Goal: Task Accomplishment & Management: Manage account settings

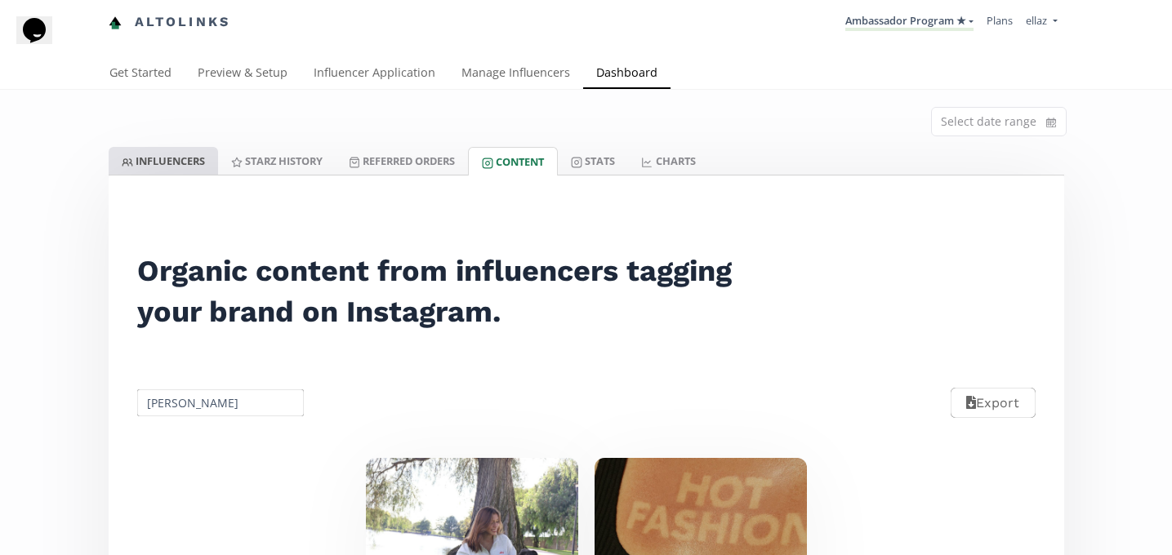
click at [210, 162] on link "INFLUENCERS" at bounding box center [163, 161] width 109 height 28
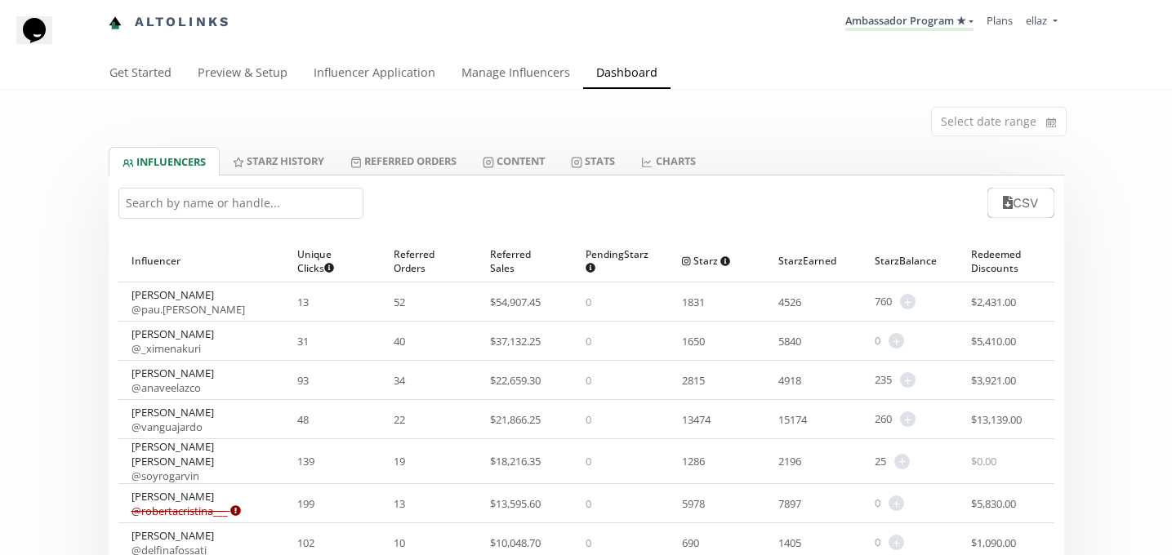
click at [217, 204] on input "text" at bounding box center [240, 203] width 245 height 31
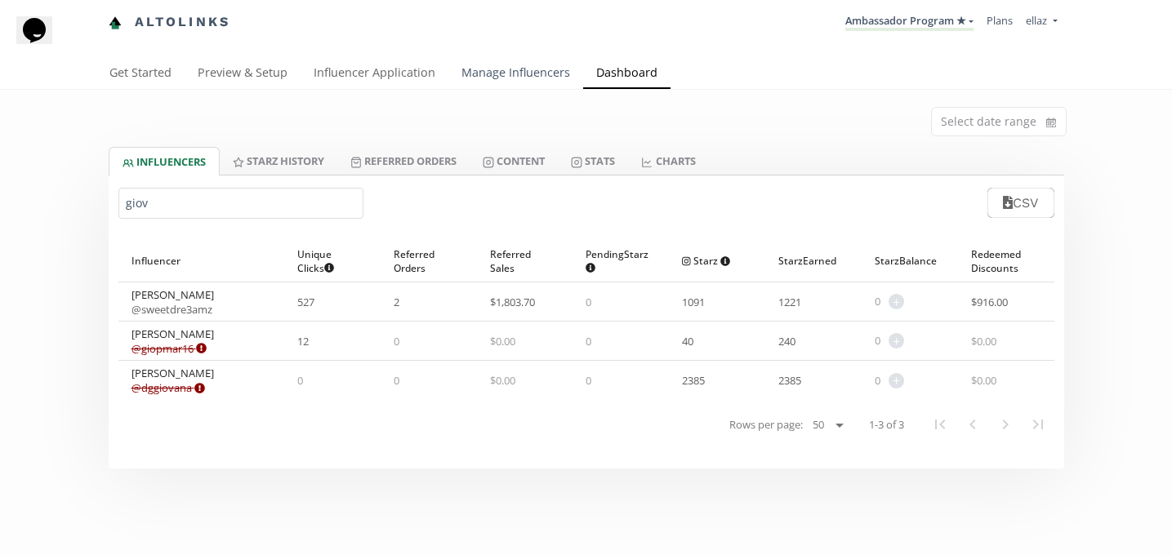
type input "giov"
click at [500, 74] on link "Manage Influencers" at bounding box center [515, 74] width 135 height 33
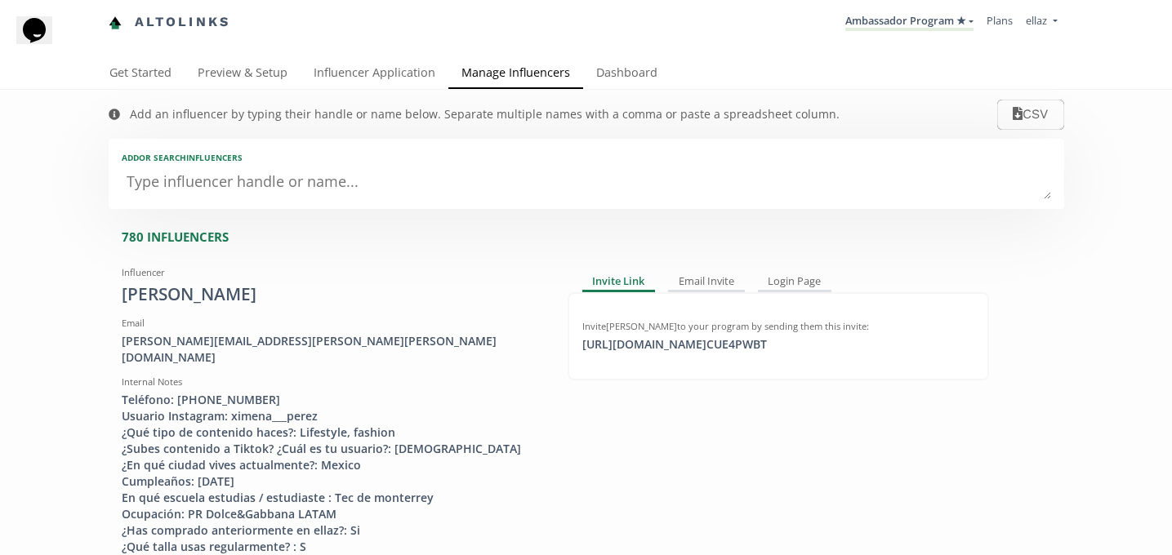
click at [291, 205] on div "Add or search INFLUENCERS" at bounding box center [586, 174] width 955 height 70
click at [276, 190] on textarea at bounding box center [586, 183] width 929 height 33
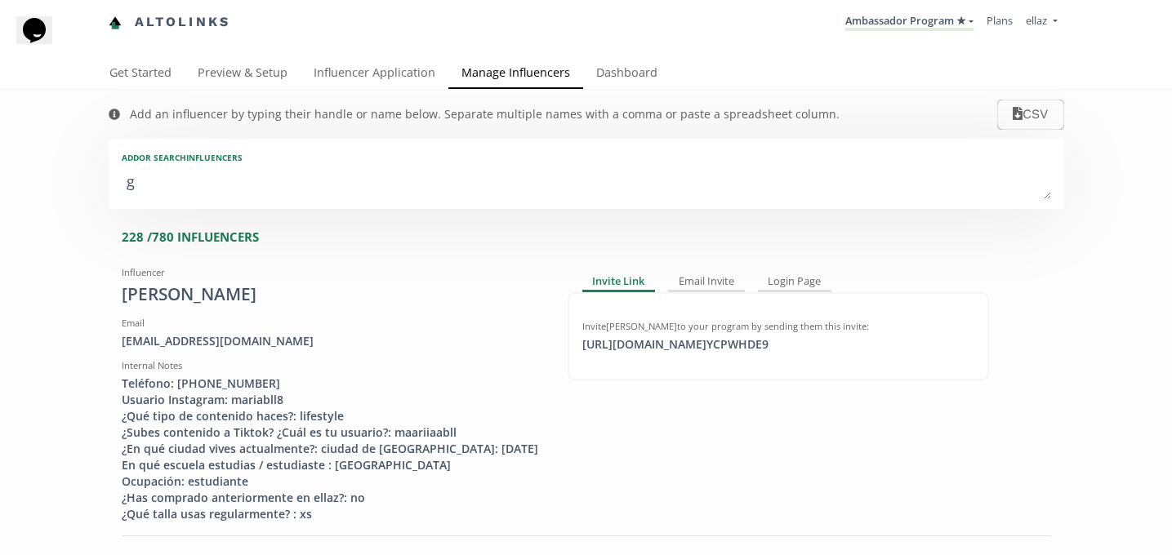
type textarea "gi"
type input "gi"
type input "GI"
type textarea "gio"
type input "gio"
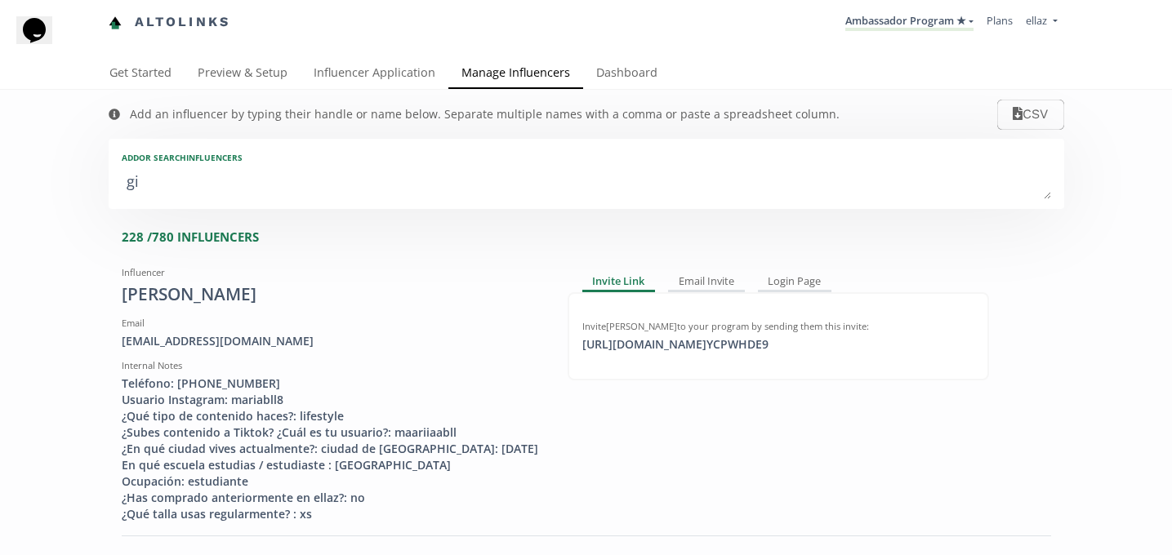
type input "GIO"
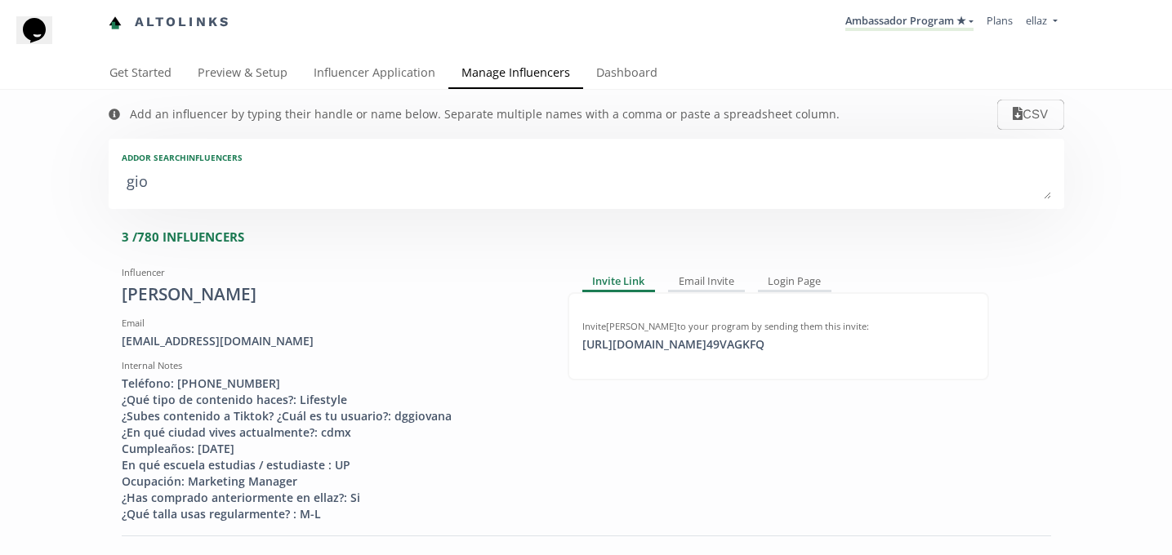
type textarea "giov"
type input "giov"
type input "GIOV"
type textarea "giova"
type input "giova"
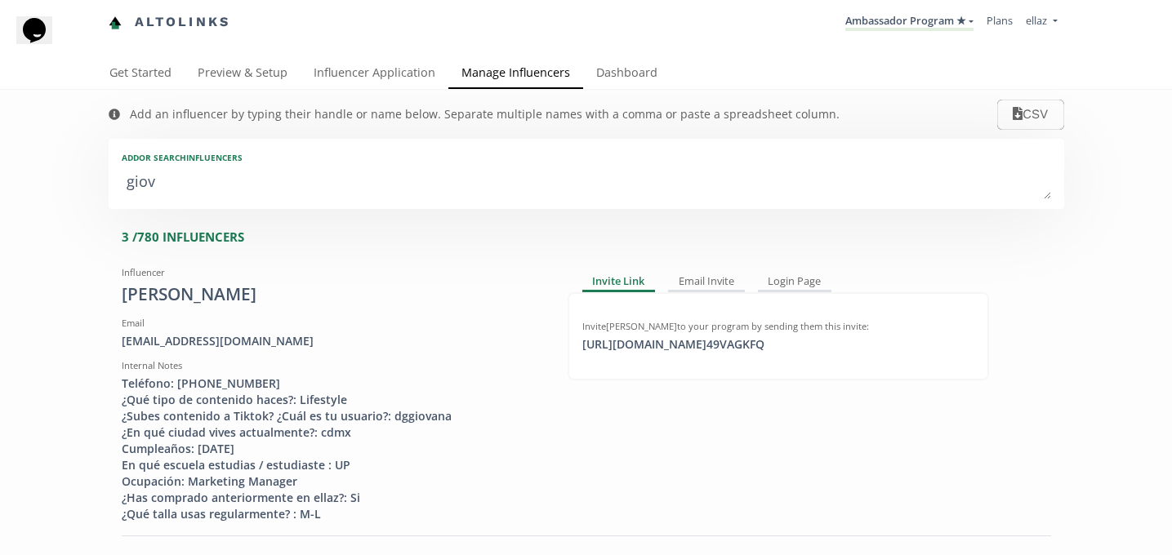
type input "GIOVA"
type textarea "giovan"
type input "giovan"
type input "GIOVAN"
type textarea "giovann"
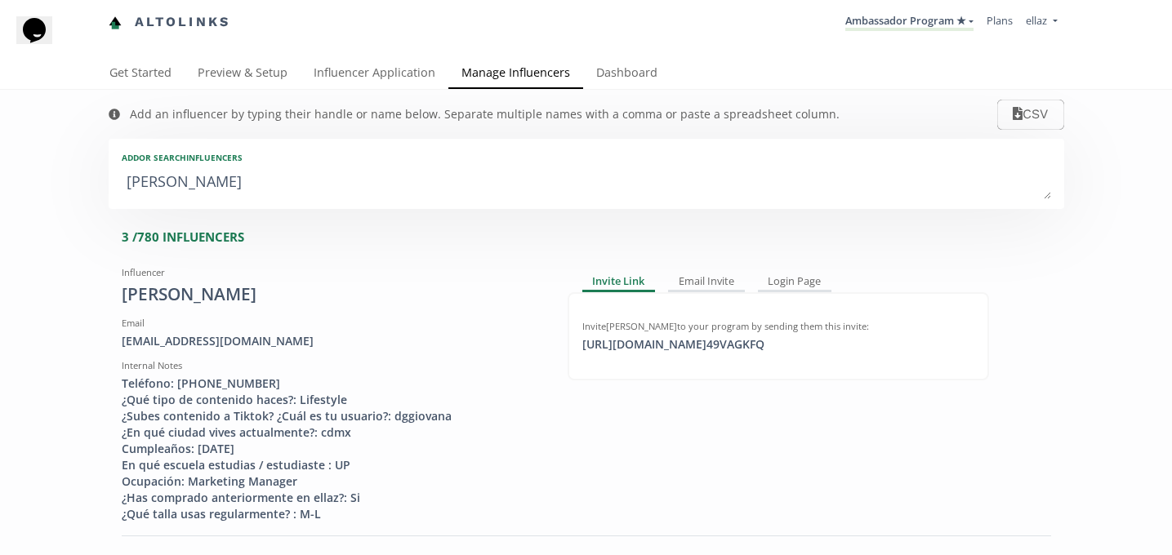
type input "giovann"
type input "GIOVANN"
type textarea "giovanna"
type input "giovanna"
type input "GIOVANNA"
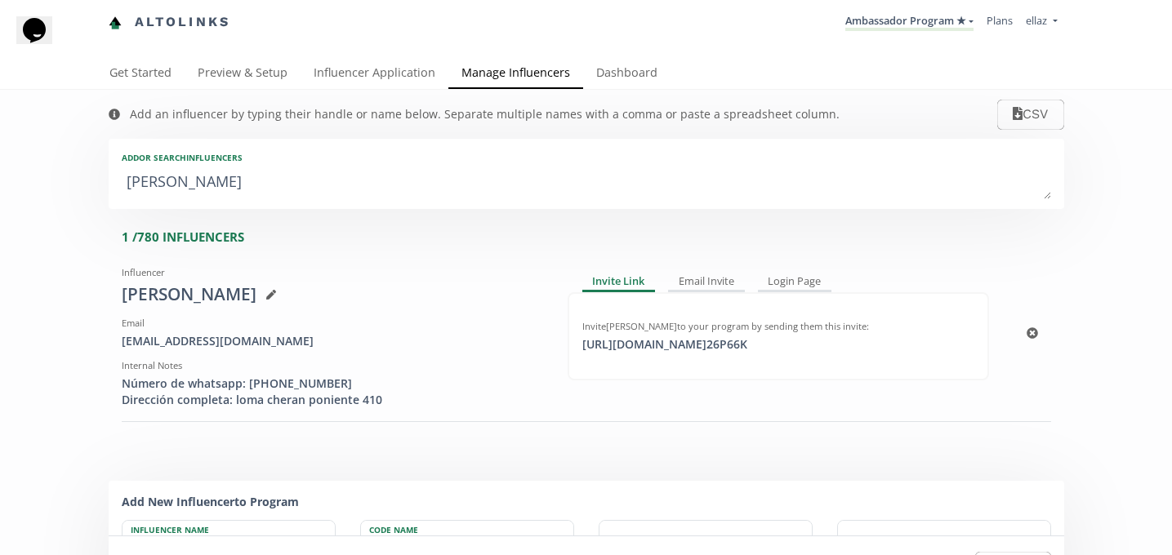
type textarea "giovanna"
click at [701, 325] on div "Invite Giovanna Haros to your program by sending them this invite:" at bounding box center [778, 326] width 392 height 13
click at [699, 353] on div "https://app.altolinks.com/invite/ 26P66K copied" at bounding box center [664, 344] width 185 height 16
copy div "https://app.altolinks."
click at [608, 81] on link "Dashboard" at bounding box center [626, 74] width 87 height 33
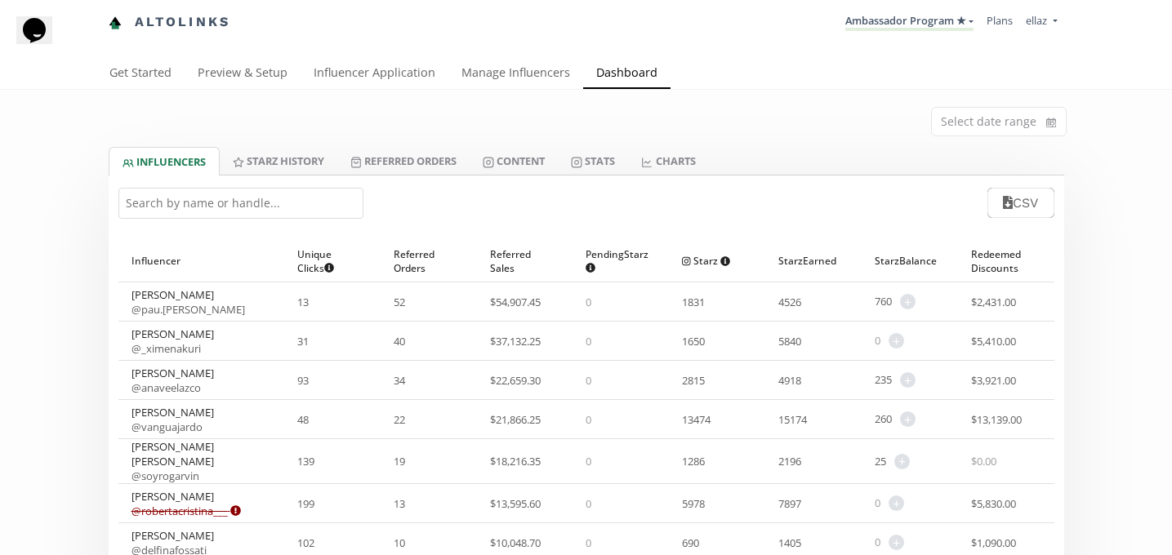
click at [250, 202] on input "text" at bounding box center [240, 203] width 245 height 31
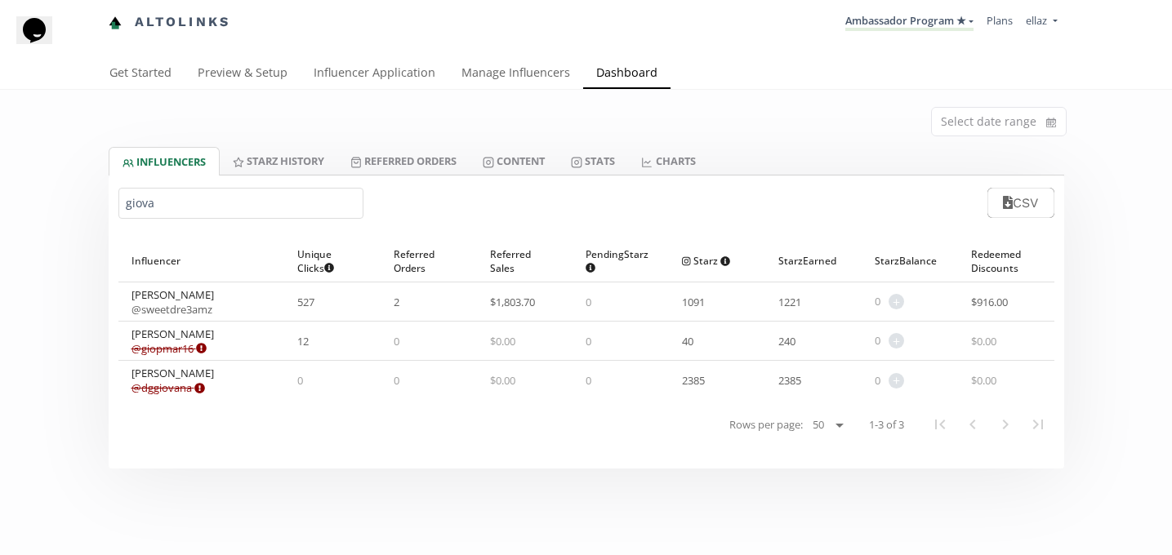
type input "giova"
click at [177, 344] on link "@ giopmar16 Expired or disconnected. Please ask influencer to reconnect." at bounding box center [168, 348] width 75 height 15
click at [530, 78] on link "Manage Influencers" at bounding box center [515, 74] width 135 height 33
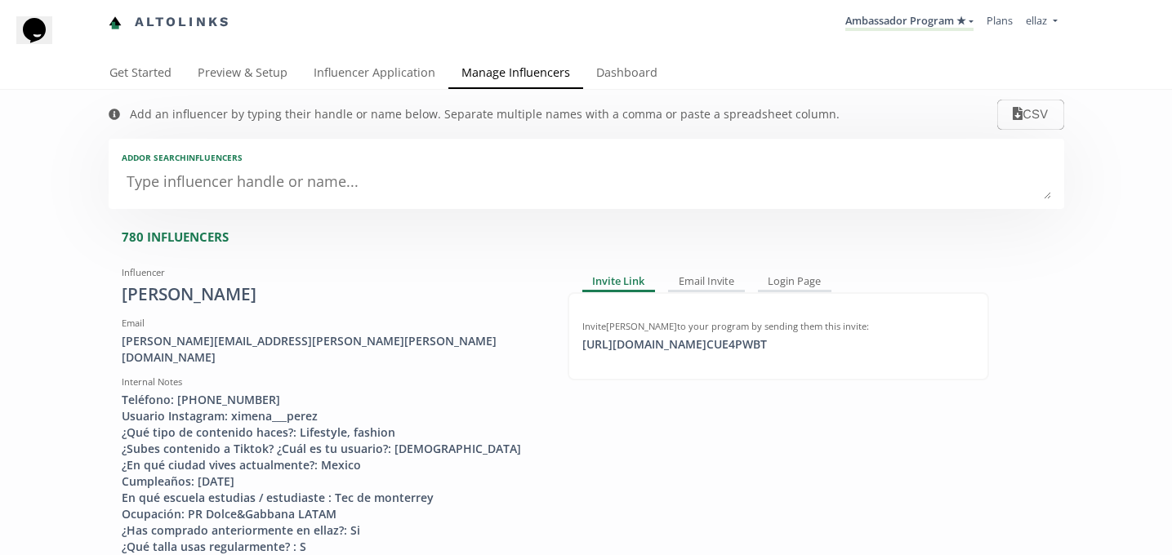
click at [229, 193] on textarea at bounding box center [586, 183] width 929 height 33
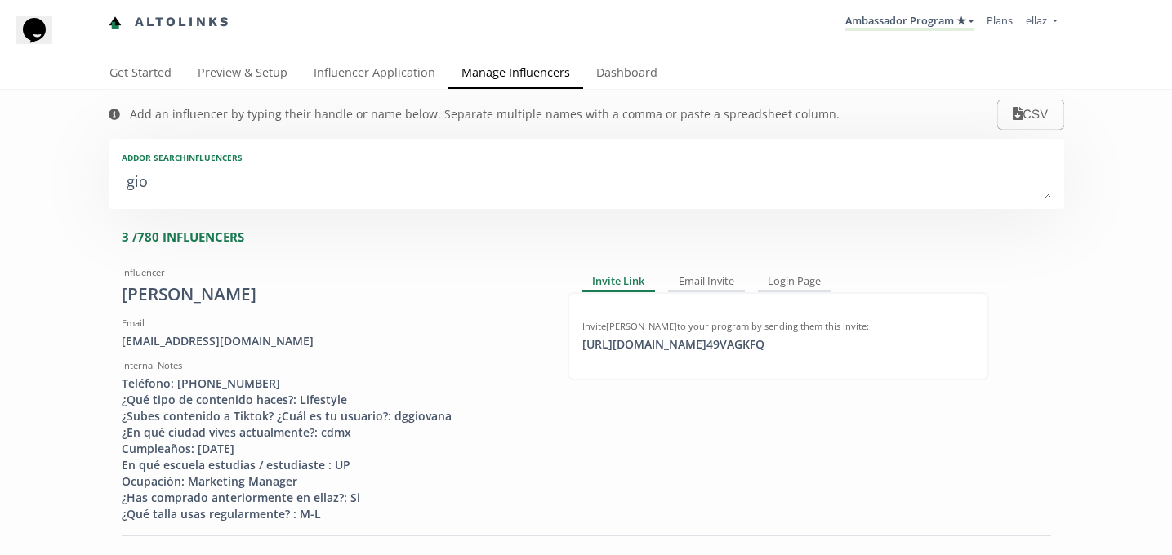
type textarea "giov"
type input "giov"
type input "GIOV"
type textarea "giova"
type input "giova"
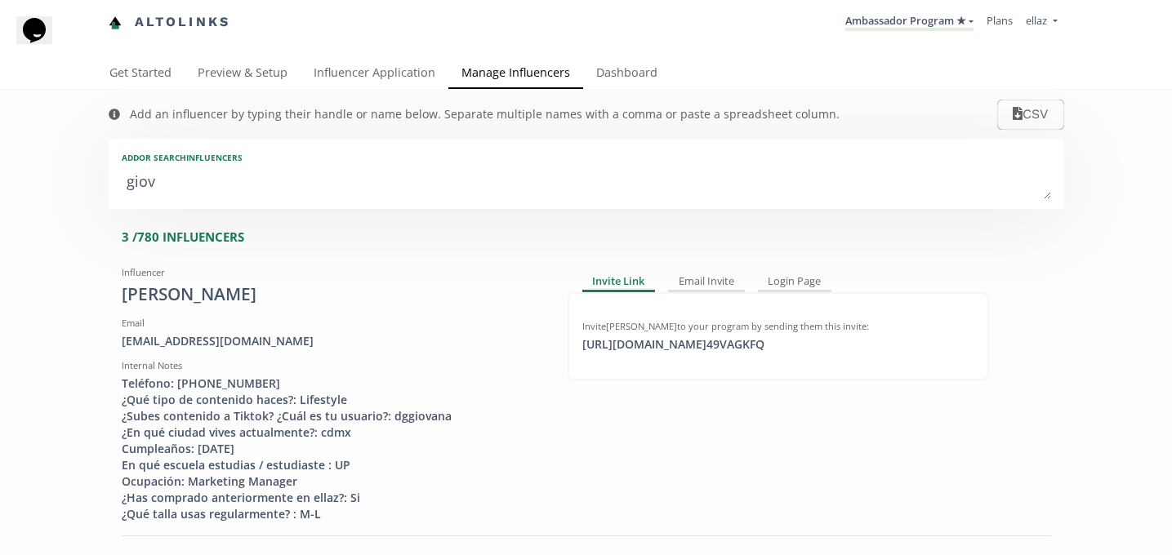
type input "GIOVA"
type textarea "giovan"
type input "giovan"
type input "GIOVAN"
type textarea "giovann"
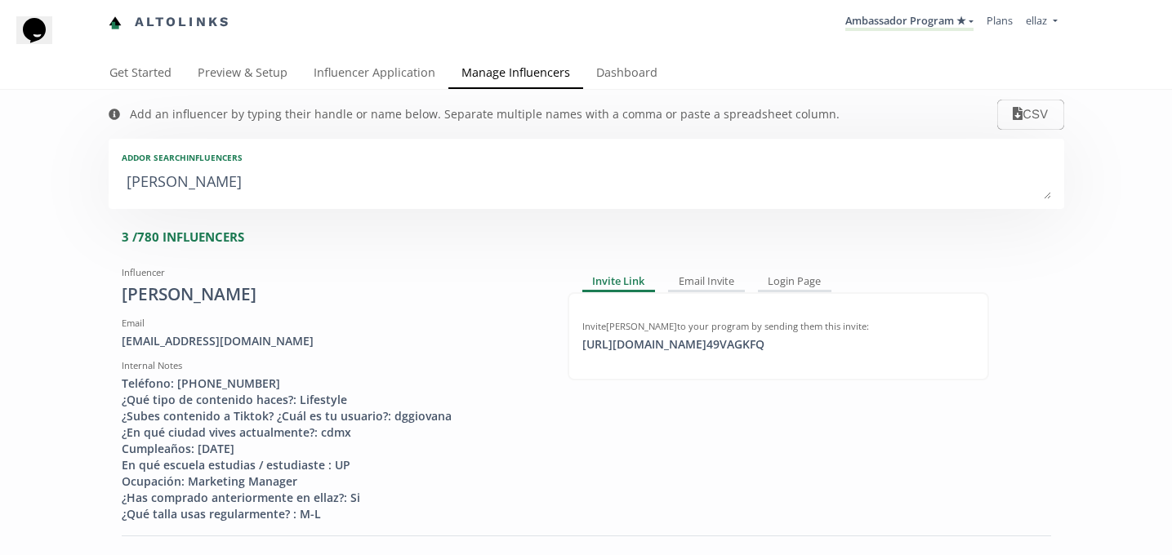
type input "giovann"
type input "GIOVANN"
type textarea "giovanna"
type input "giovanna"
type input "GIOVANNA"
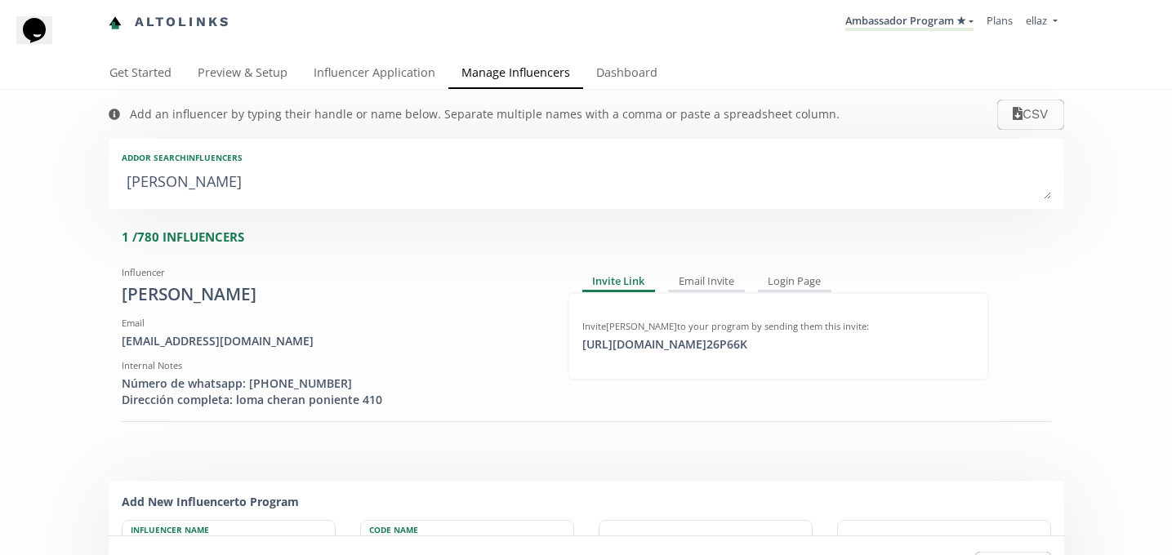
type textarea "giovanna p"
type input "giovanna p"
type textarea "giovanna pa"
type input "giovanna pa"
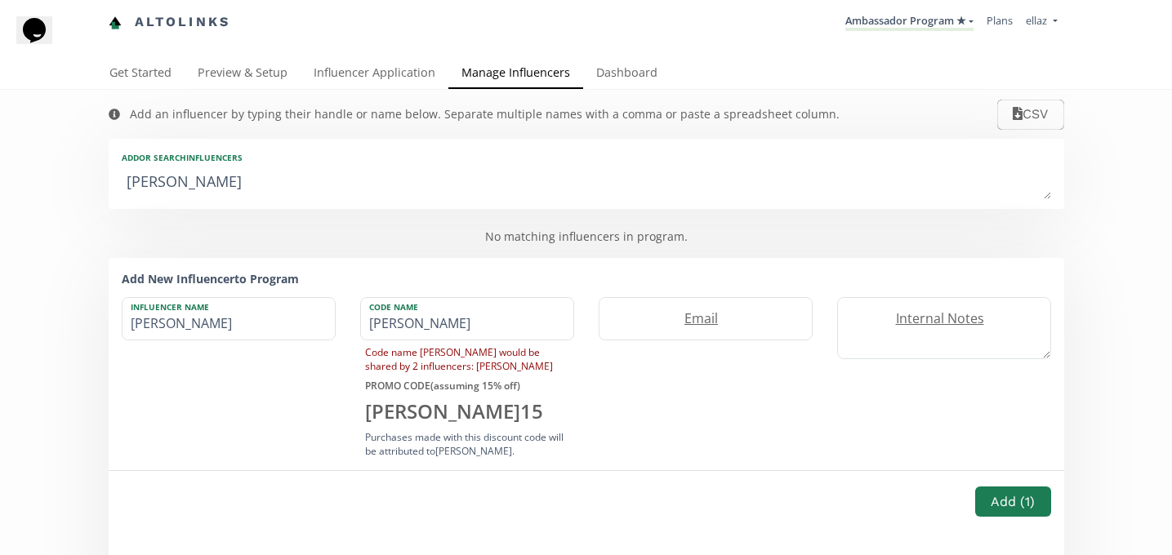
type textarea "giovanna p"
type input "giovanna p"
type textarea "giovanna"
type input "giovanna"
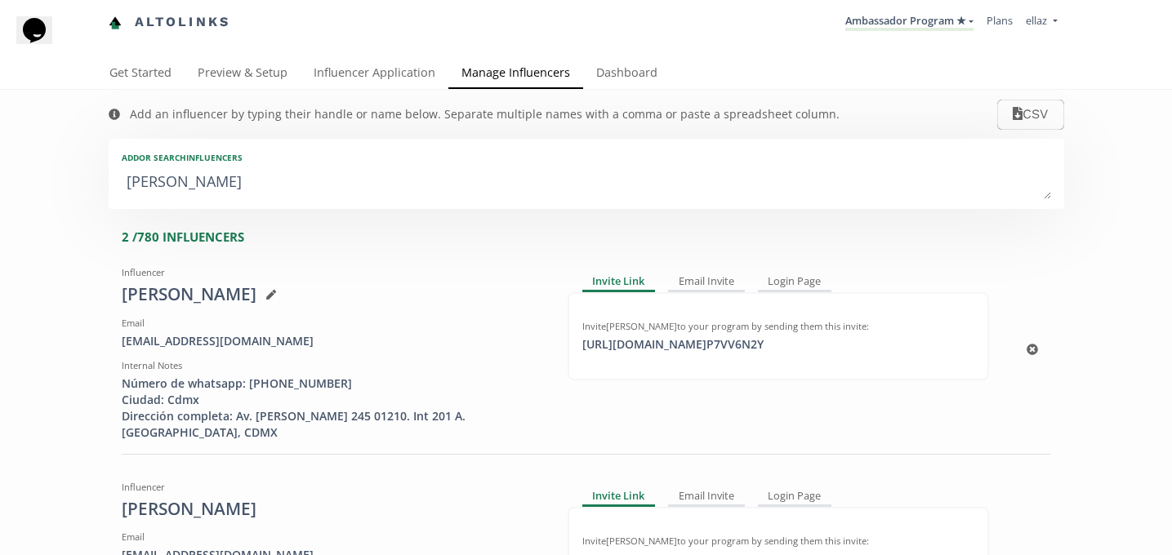
type textarea "giovann"
type input "giovann"
type input "GIOVANN"
type textarea "giovann"
click at [214, 303] on div "Giovanna" at bounding box center [332, 294] width 421 height 24
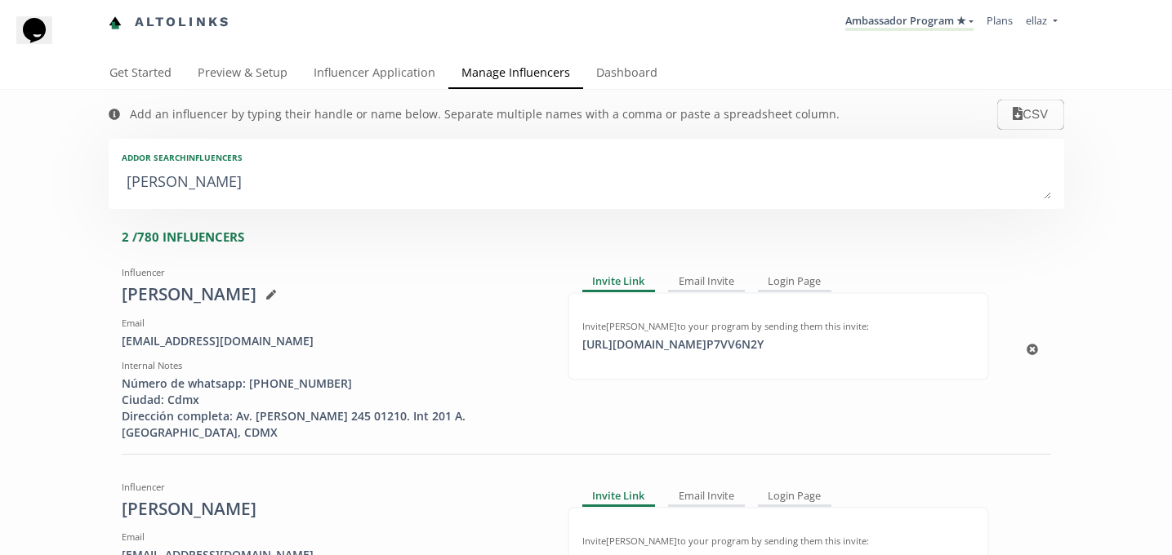
click at [265, 296] on icon at bounding box center [270, 295] width 10 height 10
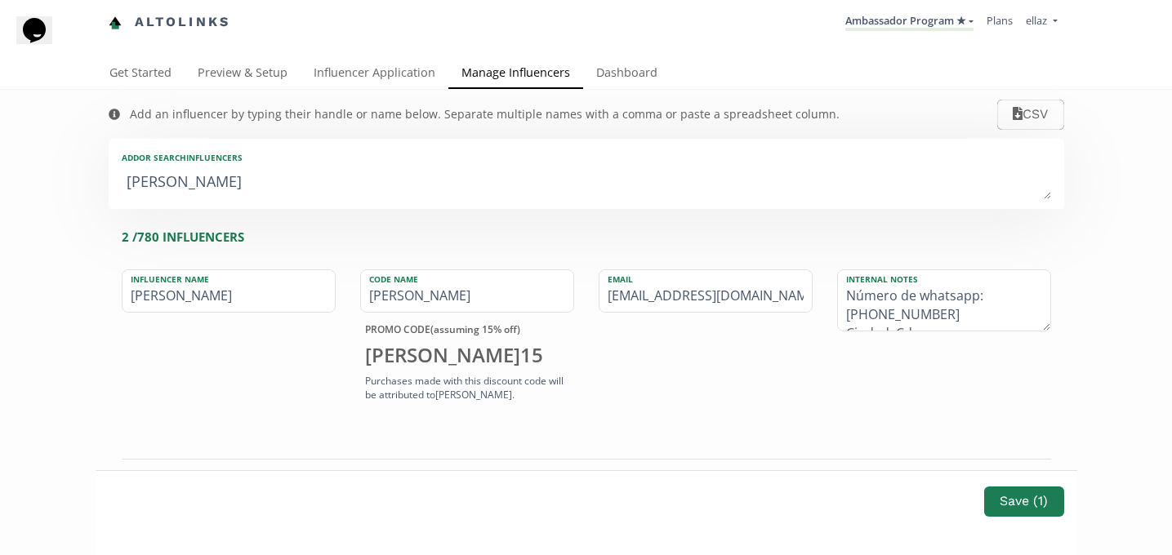
click at [214, 296] on input "Giovanna" at bounding box center [228, 291] width 212 height 42
type input "Giovanna Pacheco"
click at [1003, 503] on button "Save ( 1 )" at bounding box center [1023, 501] width 84 height 35
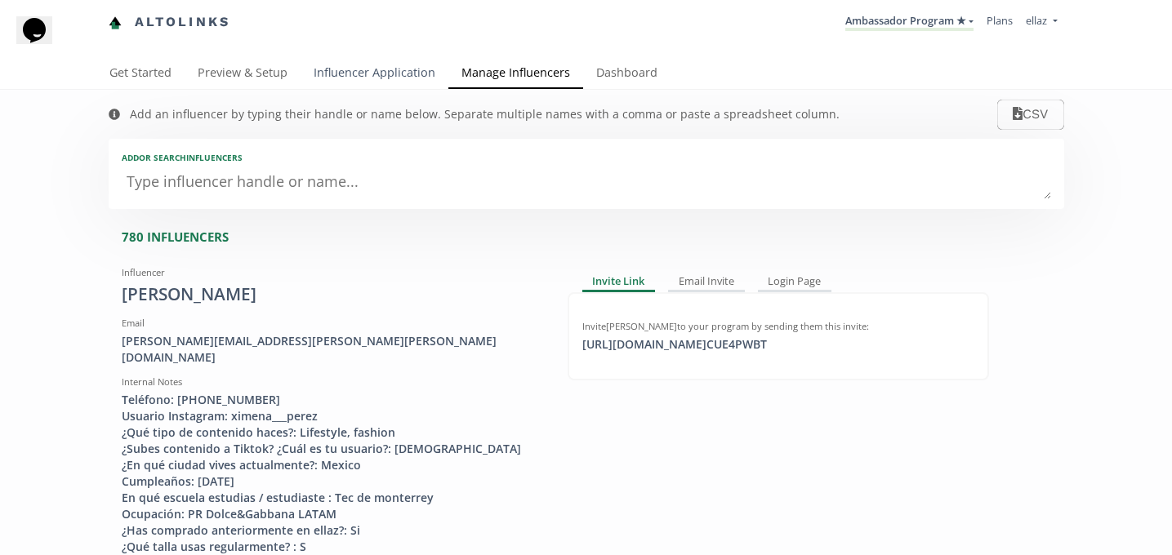
click at [373, 78] on link "Influencer Application" at bounding box center [374, 74] width 148 height 33
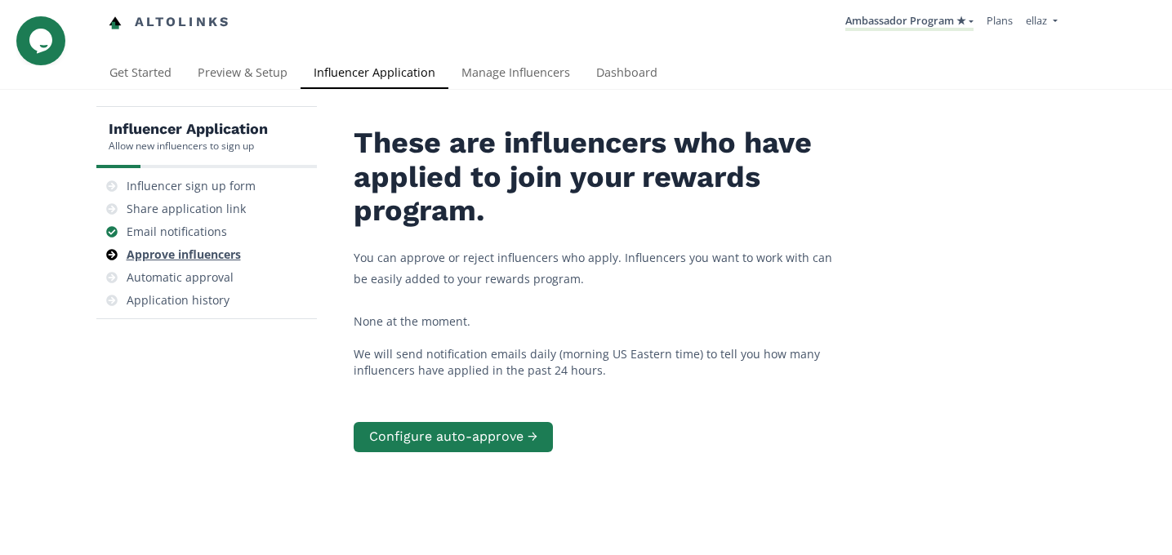
click at [223, 258] on div "Approve influencers" at bounding box center [184, 255] width 114 height 16
click at [198, 234] on div "Email notifications" at bounding box center [177, 232] width 100 height 16
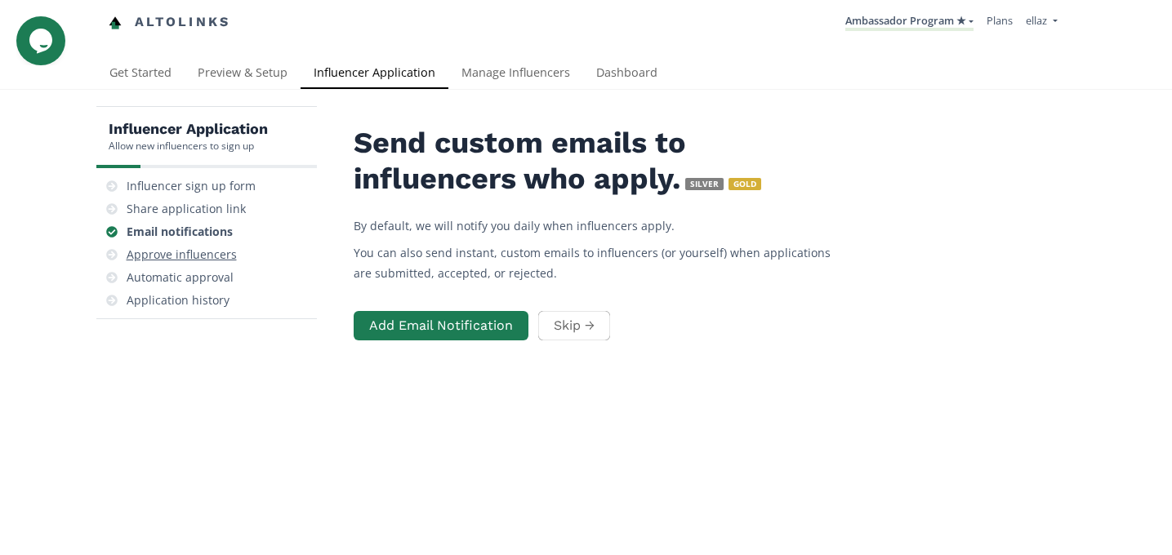
click at [198, 257] on div "Approve influencers" at bounding box center [182, 255] width 110 height 16
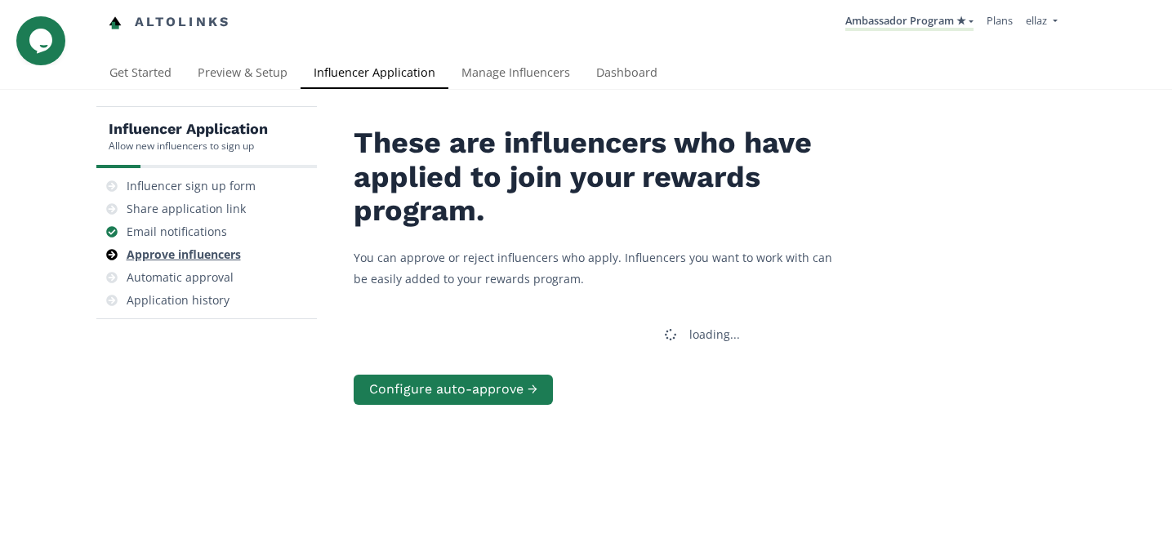
scroll to position [65, 0]
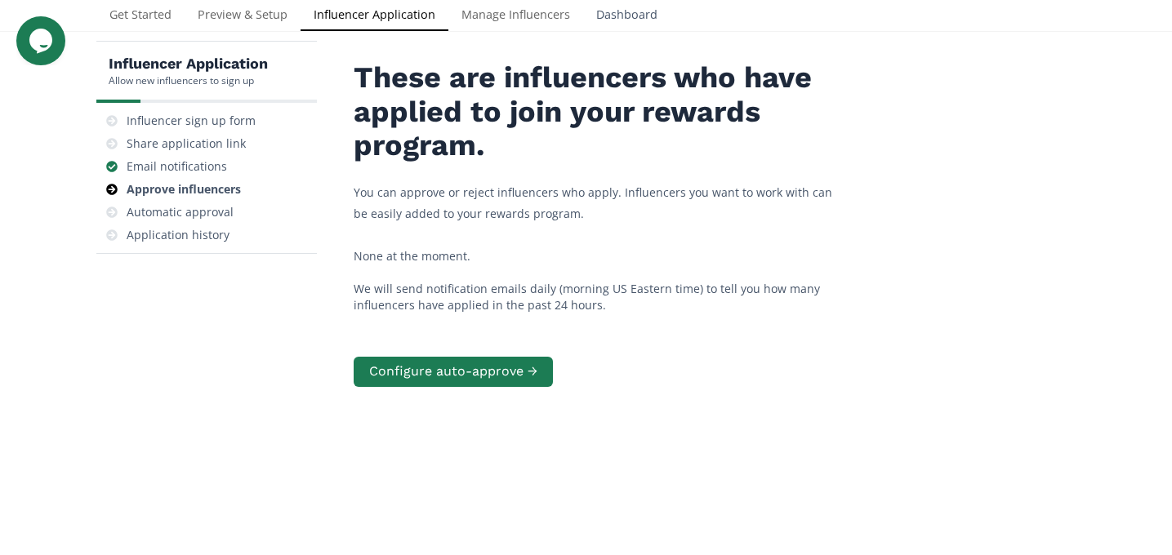
click at [616, 29] on link "Dashboard" at bounding box center [626, 16] width 87 height 33
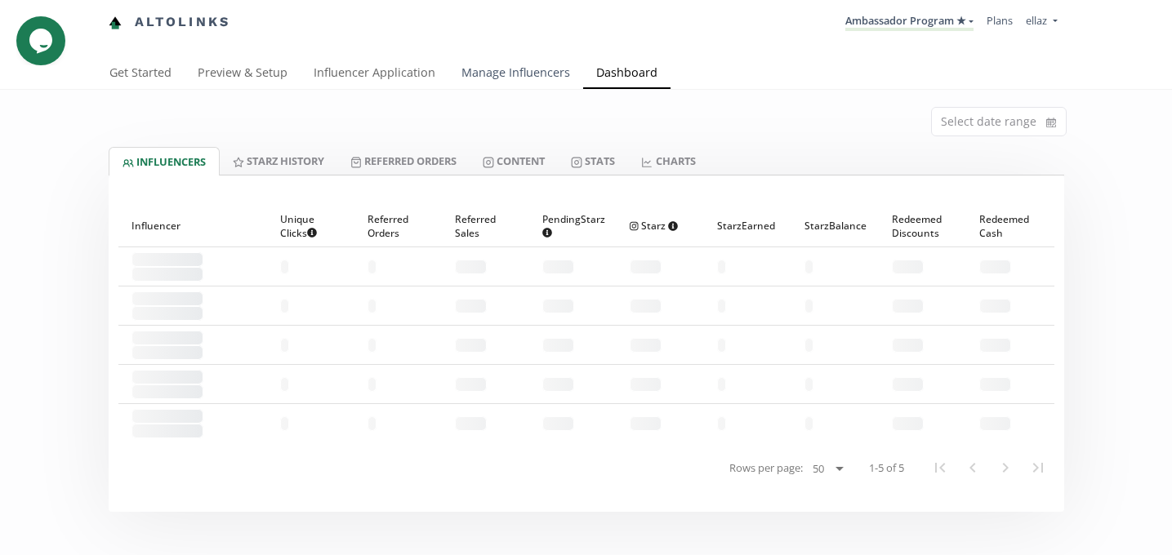
click at [532, 59] on link "Manage Influencers" at bounding box center [515, 74] width 135 height 33
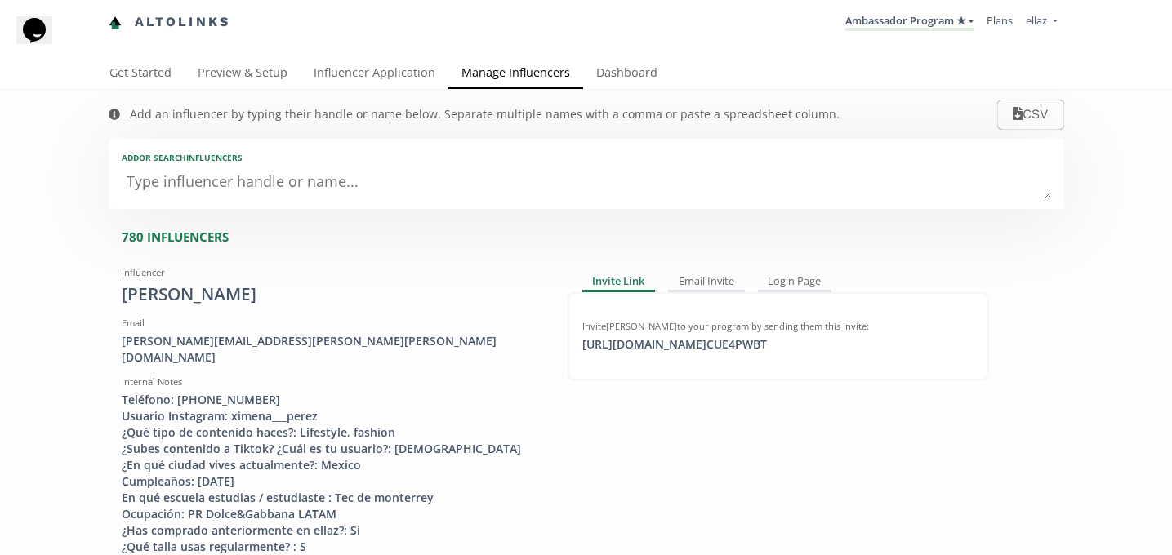
click at [271, 183] on textarea at bounding box center [586, 183] width 929 height 33
type textarea "re"
type input "re"
type input "RE"
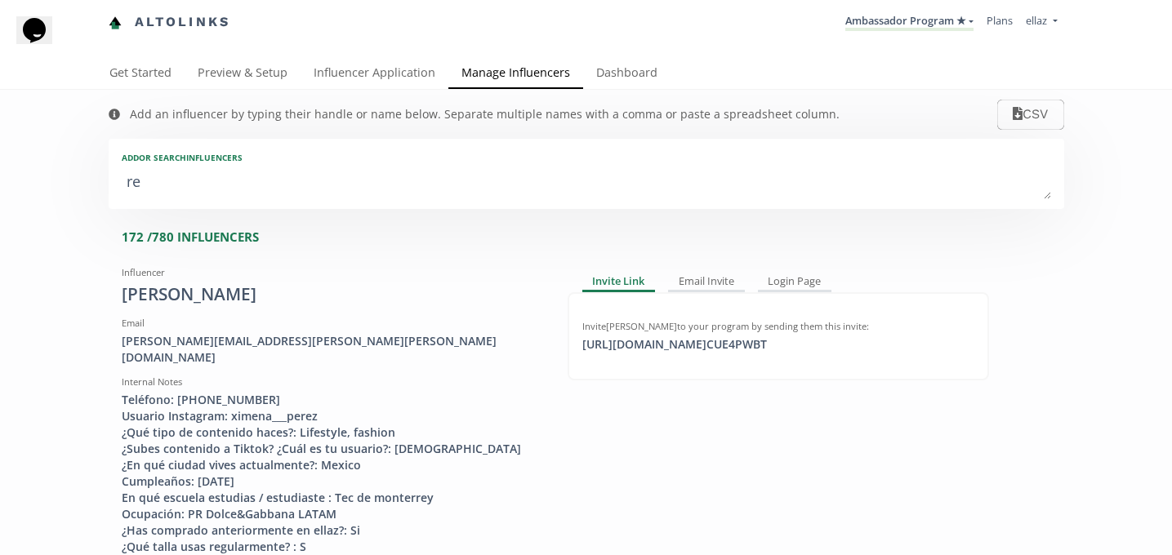
type textarea "reg"
type input "reg"
type input "REG"
type textarea "regi"
type input "regi"
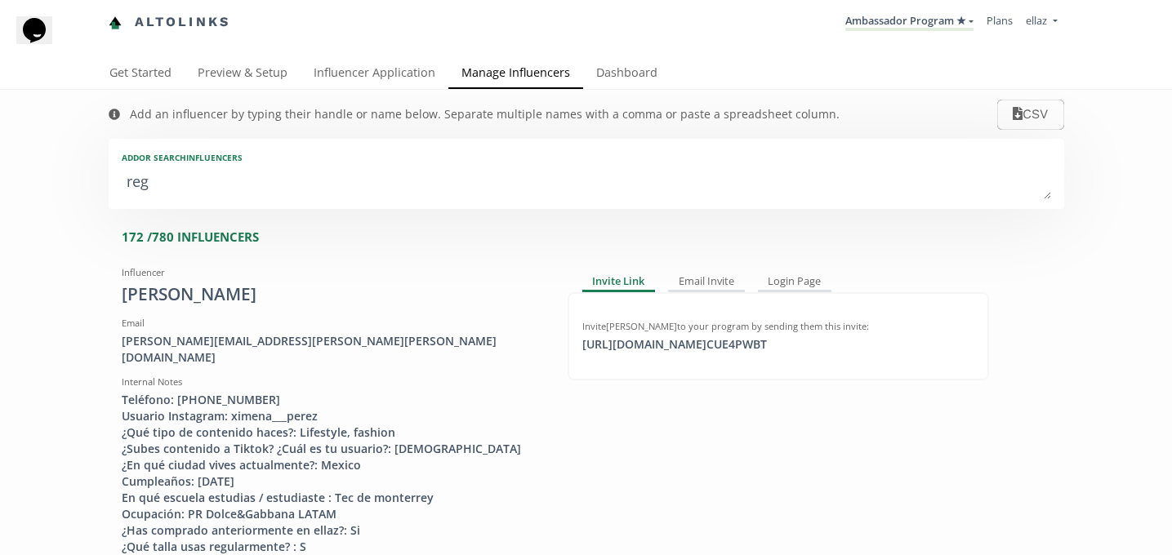
type input "REGI"
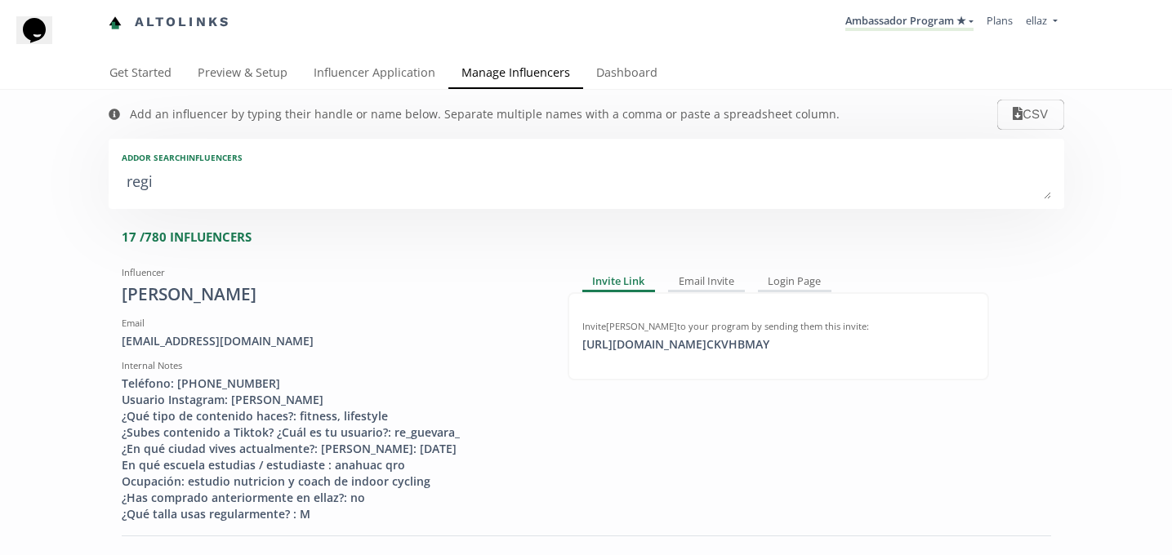
type textarea "regin"
type input "regin"
type input "REGIN"
type textarea "regina"
type input "regina"
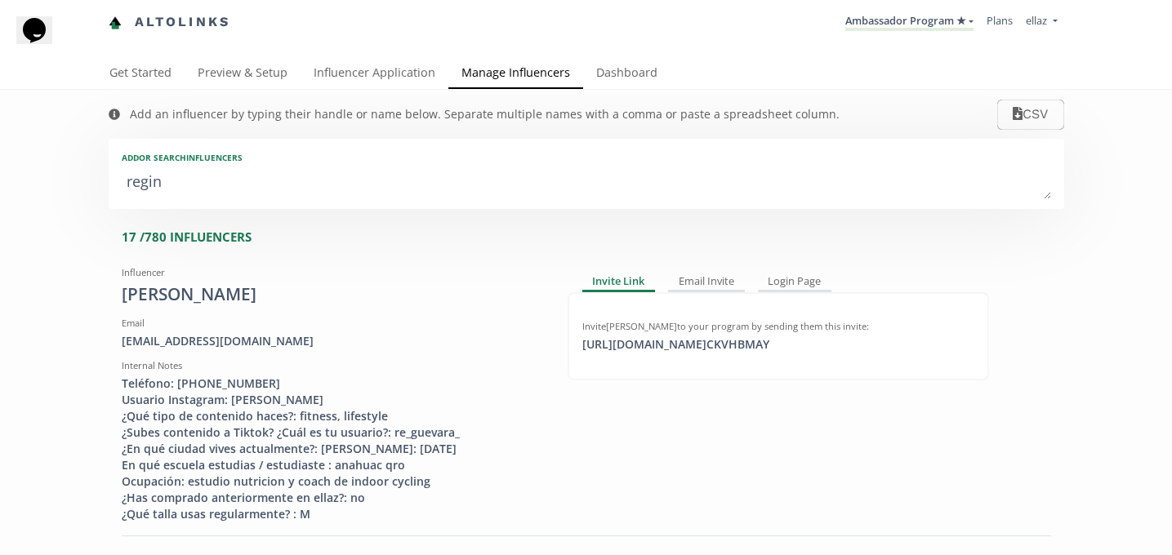
type input "REGINA"
type textarea "regina h"
type input "regina h"
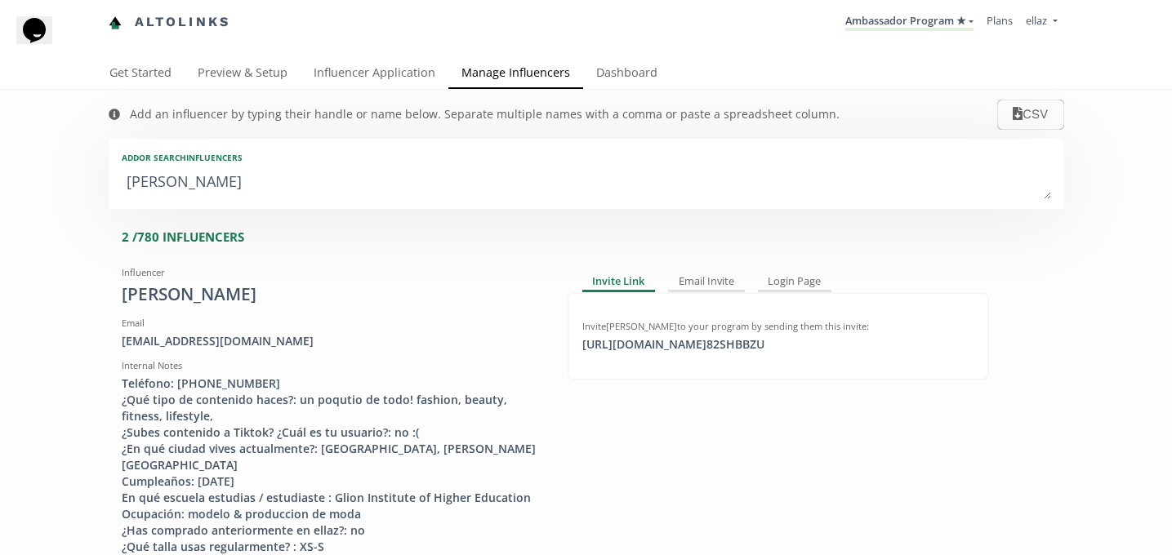
type textarea "regina hi"
type input "regina hi"
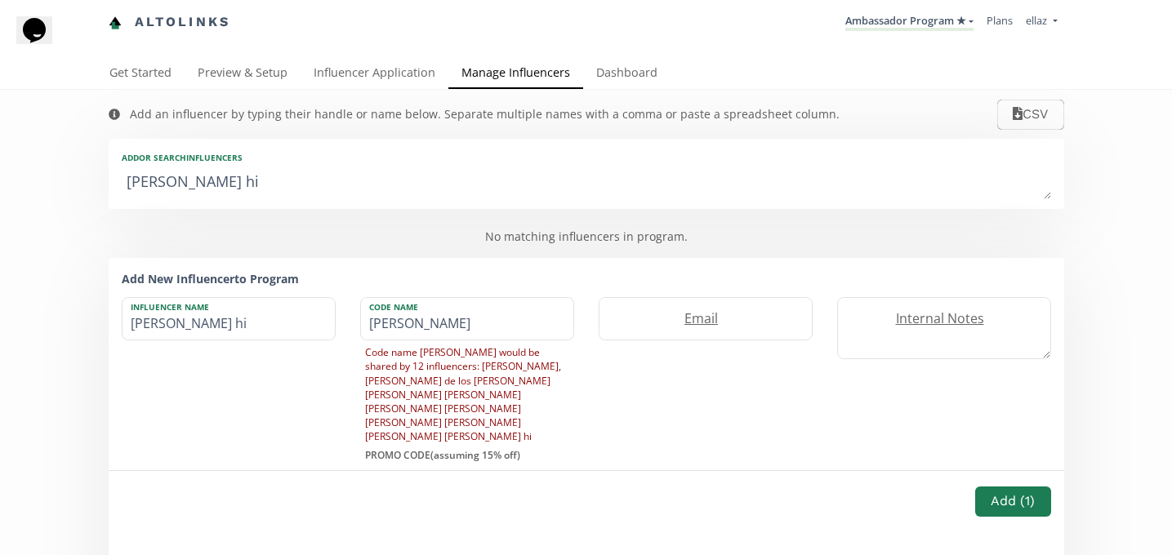
type textarea "regina h"
type input "regina h"
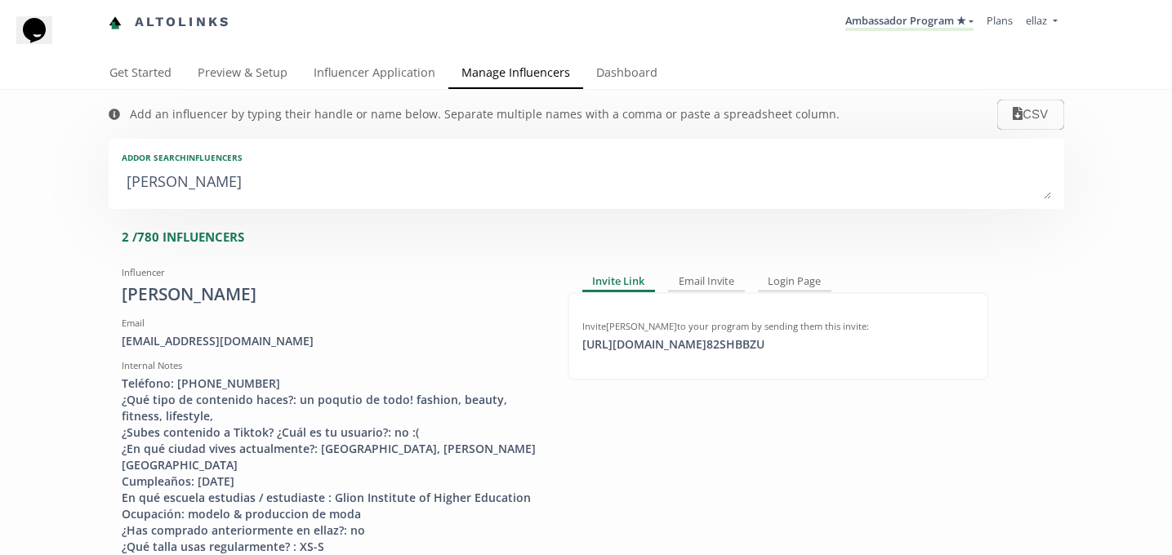
type textarea "regina"
type input "regina"
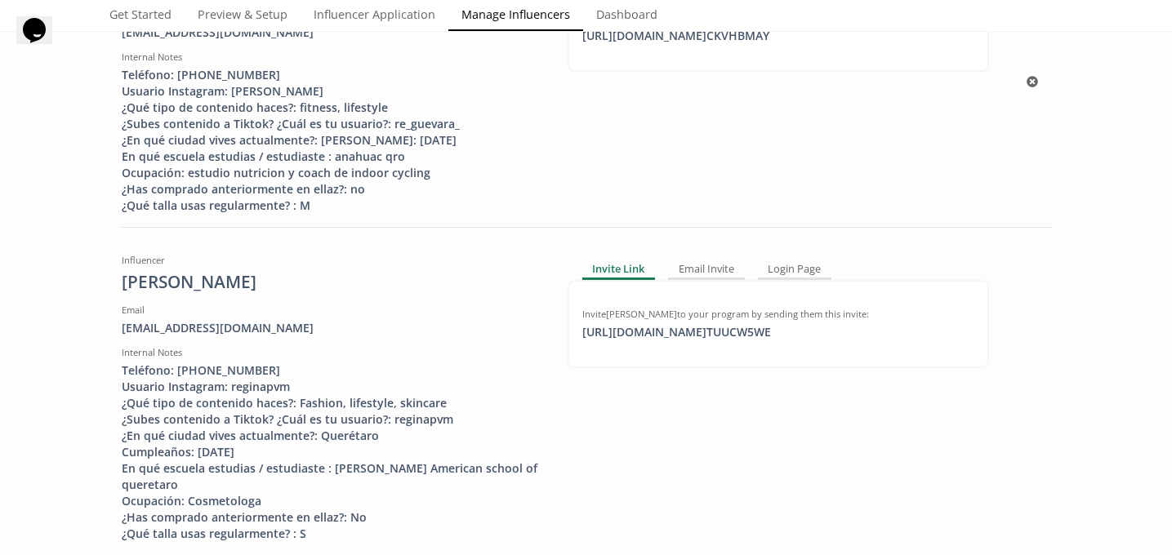
scroll to position [313, 0]
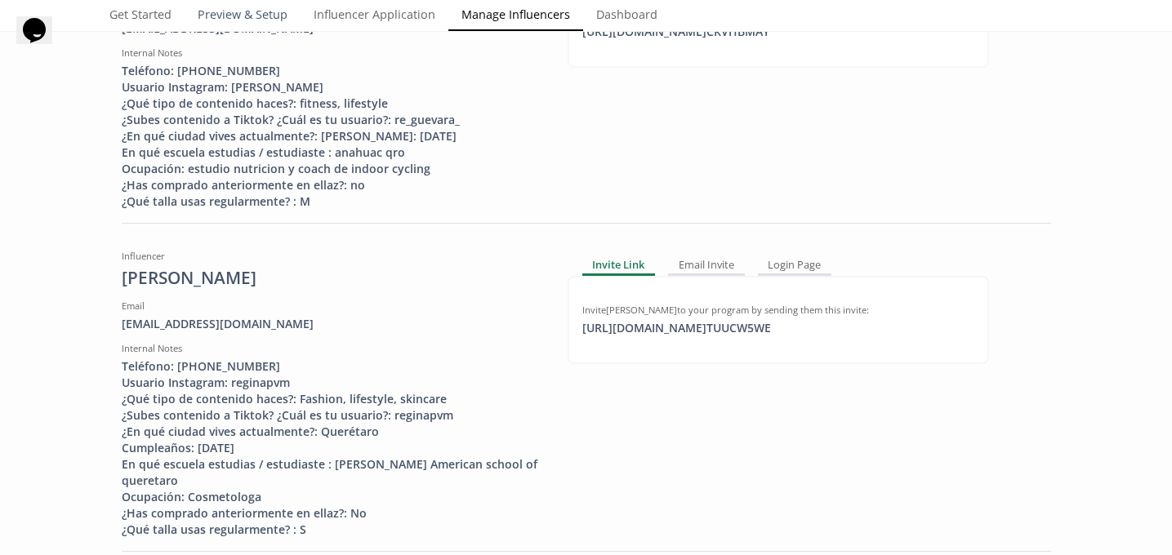
type textarea "regina"
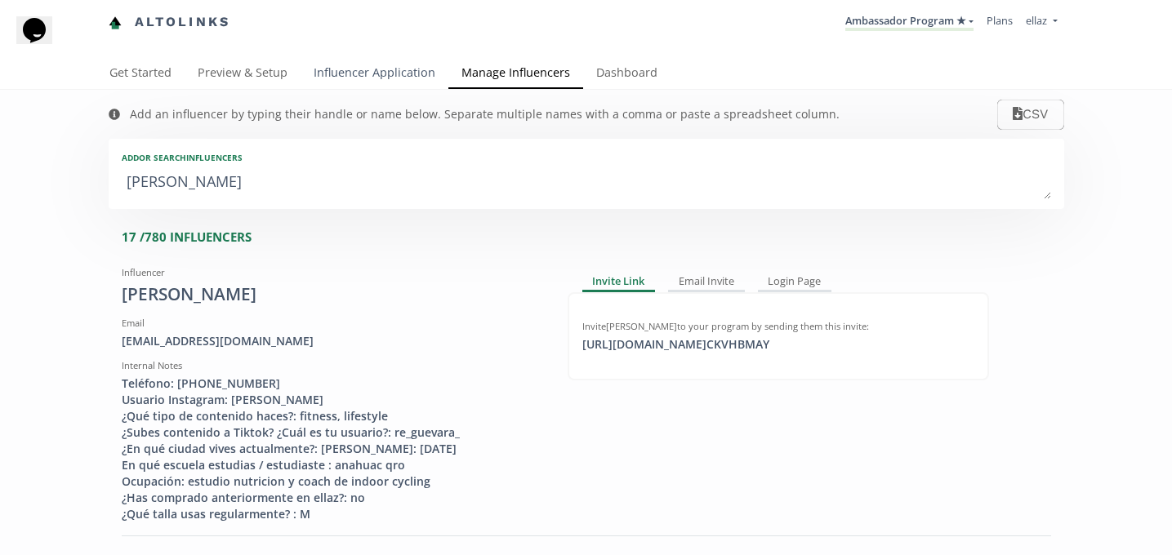
click at [358, 72] on link "Influencer Application" at bounding box center [374, 74] width 148 height 33
